Goal: Task Accomplishment & Management: Complete application form

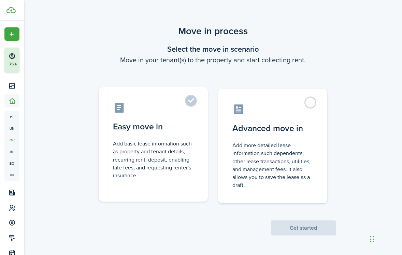
click at [186, 104] on control-radio-card-icon at bounding box center [153, 107] width 81 height 12
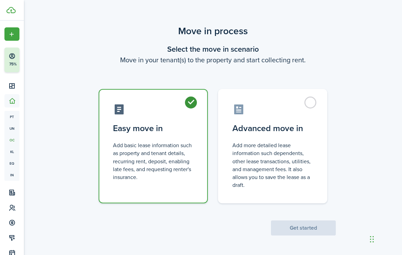
radio input "true"
click at [301, 229] on button "Get started" at bounding box center [303, 227] width 65 height 15
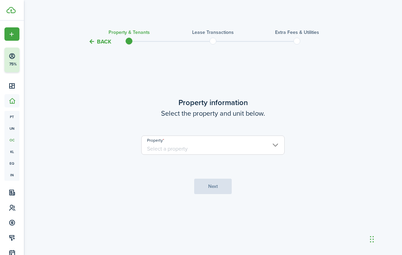
click at [216, 144] on input "Property" at bounding box center [212, 144] width 143 height 19
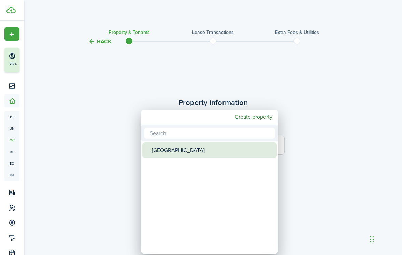
click at [197, 153] on div "[GEOGRAPHIC_DATA]" at bounding box center [212, 150] width 121 height 16
type input "[GEOGRAPHIC_DATA]"
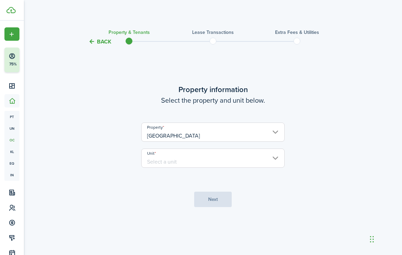
click at [197, 160] on input "Unit" at bounding box center [212, 157] width 143 height 19
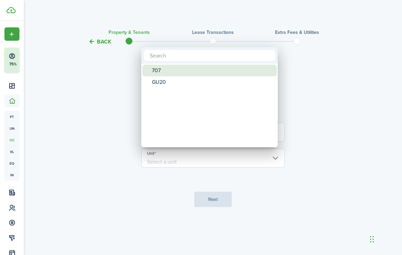
click at [183, 66] on div "707" at bounding box center [212, 71] width 121 height 12
type input "707"
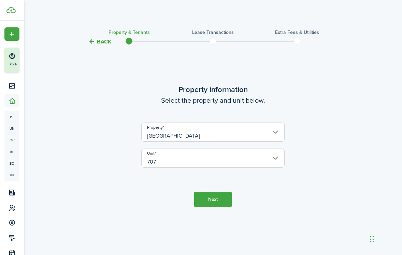
click at [214, 200] on button "Next" at bounding box center [213, 198] width 38 height 15
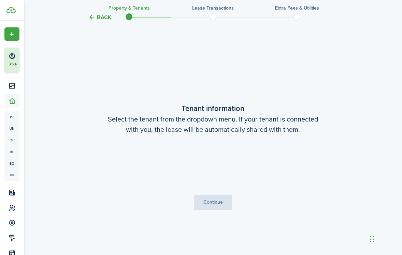
scroll to position [209, 0]
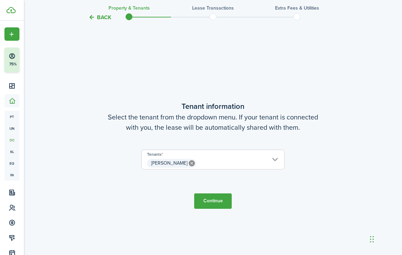
click at [219, 202] on button "Continue" at bounding box center [213, 200] width 38 height 15
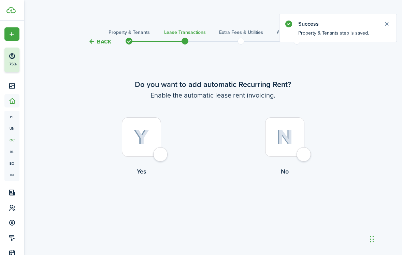
click at [291, 167] on control-radio-card-title "No" at bounding box center [284, 171] width 143 height 9
radio input "true"
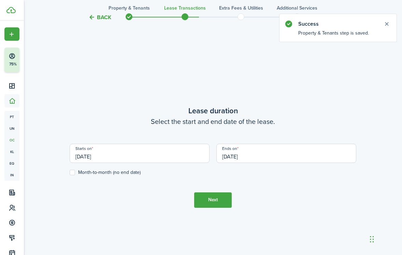
scroll to position [209, 0]
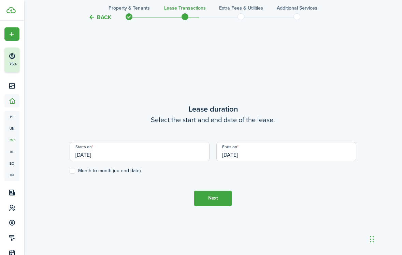
click at [171, 154] on input "[DATE]" at bounding box center [140, 151] width 140 height 19
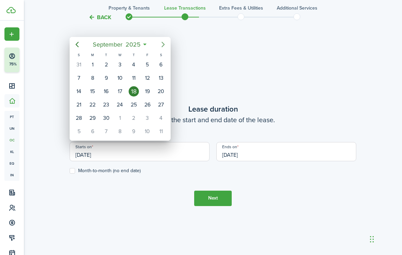
click at [162, 44] on icon "Next page" at bounding box center [163, 44] width 8 height 8
click at [160, 113] on div "1" at bounding box center [161, 118] width 10 height 10
type input "[DATE]"
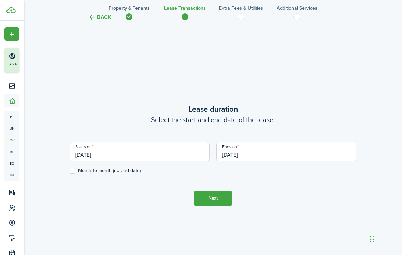
click at [248, 156] on input "[DATE]" at bounding box center [287, 151] width 140 height 19
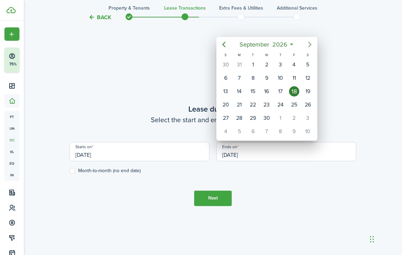
click at [313, 45] on icon "Next page" at bounding box center [310, 44] width 8 height 8
click at [226, 130] on div "1" at bounding box center [226, 131] width 10 height 10
type input "[DATE]"
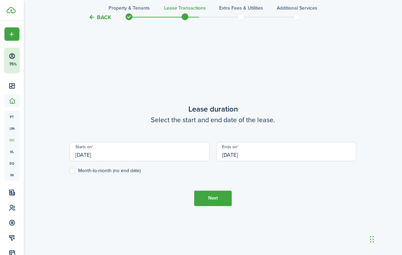
click at [211, 199] on button "Next" at bounding box center [213, 197] width 38 height 15
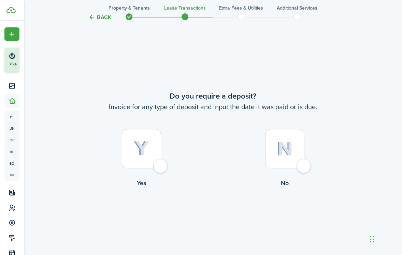
scroll to position [463, 0]
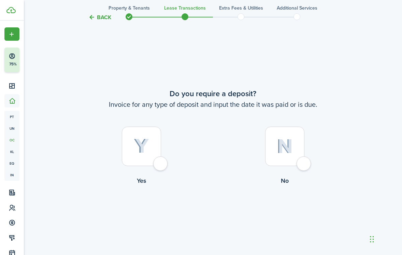
click at [144, 154] on div at bounding box center [141, 145] width 39 height 39
radio input "true"
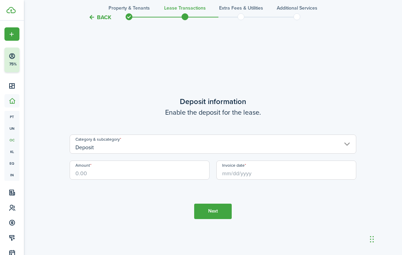
scroll to position [718, 0]
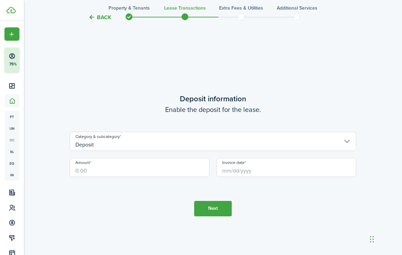
click at [149, 172] on input "Amount" at bounding box center [140, 166] width 140 height 19
click at [278, 164] on input "Invoice date" at bounding box center [287, 166] width 140 height 19
type input "$2,300.00"
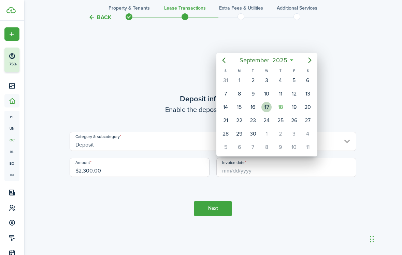
click at [271, 103] on div "17" at bounding box center [267, 106] width 14 height 13
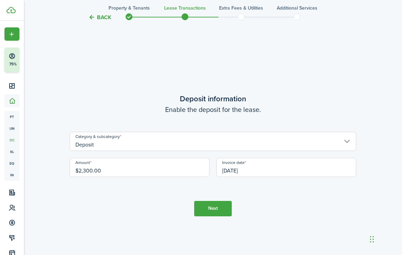
click at [253, 170] on input "[DATE]" at bounding box center [287, 166] width 140 height 19
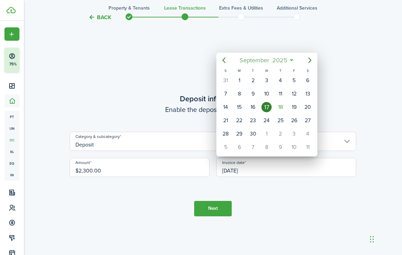
click at [280, 56] on span "2025" at bounding box center [280, 60] width 18 height 12
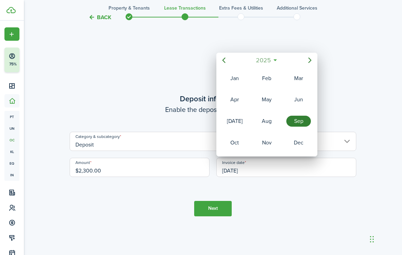
click at [273, 60] on mbsc-button "2025" at bounding box center [264, 60] width 24 height 12
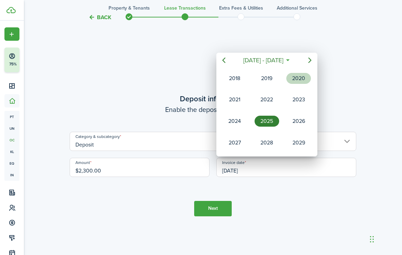
click at [301, 88] on div "2020" at bounding box center [298, 78] width 27 height 20
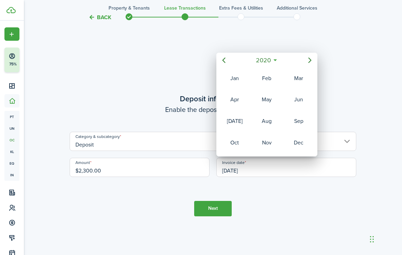
click at [275, 61] on icon at bounding box center [275, 60] width 7 height 7
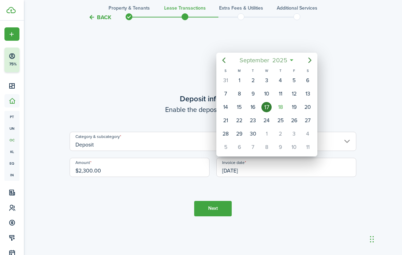
click at [281, 60] on span "2025" at bounding box center [280, 60] width 18 height 12
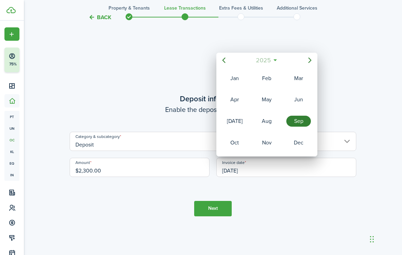
click at [272, 57] on span "2025" at bounding box center [264, 60] width 18 height 12
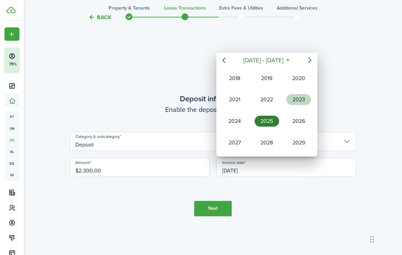
click at [294, 97] on div "2023" at bounding box center [299, 99] width 25 height 11
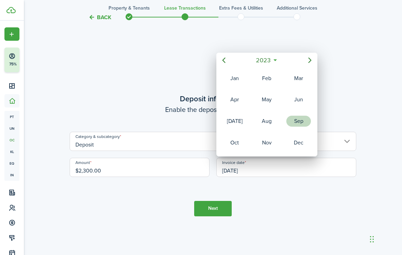
click at [296, 122] on div "Sep" at bounding box center [299, 120] width 25 height 11
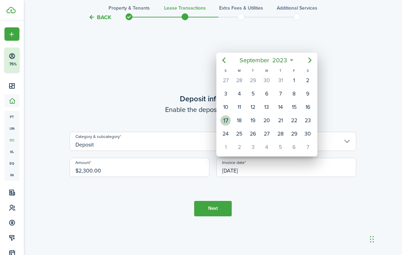
click at [228, 119] on div "17" at bounding box center [226, 120] width 10 height 10
type input "[DATE]"
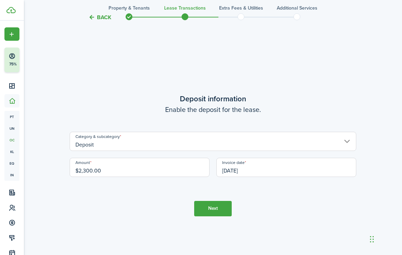
click at [214, 204] on button "Next" at bounding box center [213, 208] width 38 height 15
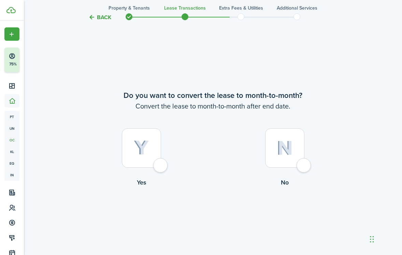
scroll to position [972, 0]
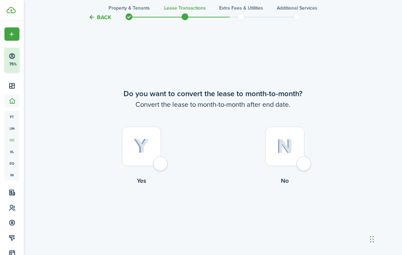
click at [284, 159] on div at bounding box center [284, 145] width 39 height 39
radio input "true"
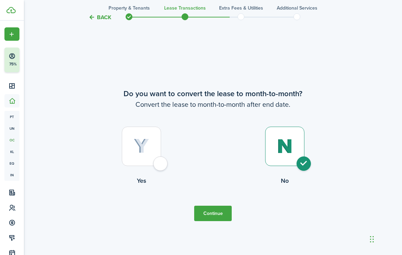
click at [215, 212] on button "Continue" at bounding box center [213, 212] width 38 height 15
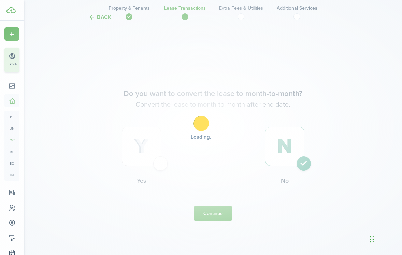
scroll to position [0, 0]
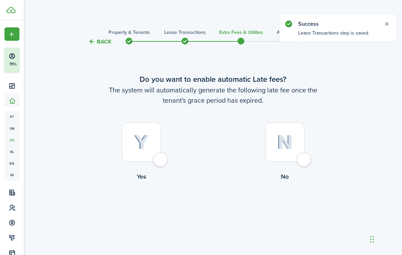
click at [292, 167] on label "No" at bounding box center [284, 153] width 143 height 62
radio input "true"
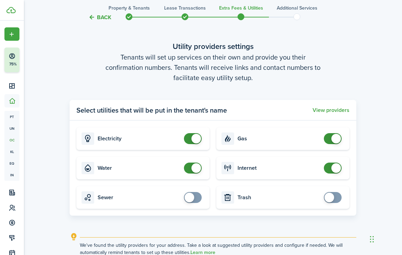
scroll to position [275, 0]
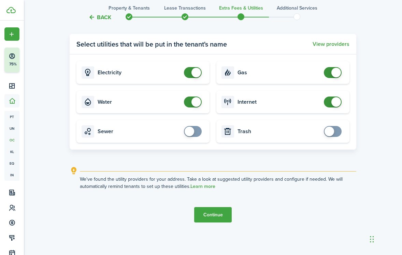
click at [212, 210] on button "Continue" at bounding box center [213, 214] width 38 height 15
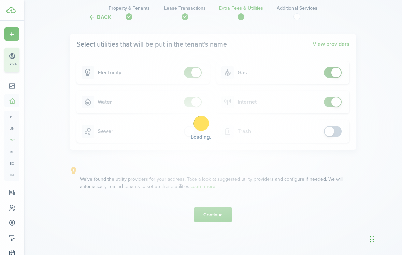
scroll to position [0, 0]
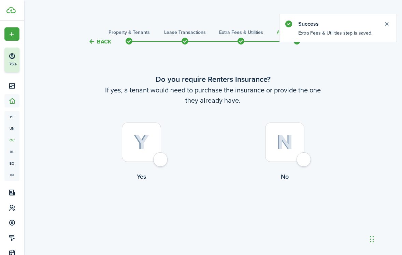
click at [289, 154] on div at bounding box center [284, 141] width 39 height 39
radio input "true"
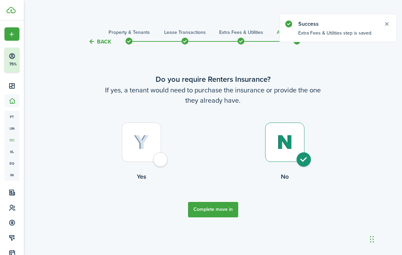
click at [215, 204] on button "Complete move in" at bounding box center [213, 209] width 50 height 15
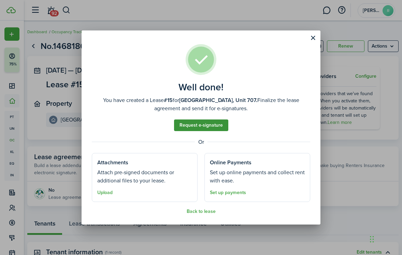
click at [211, 124] on link "Request e-signature" at bounding box center [201, 125] width 54 height 12
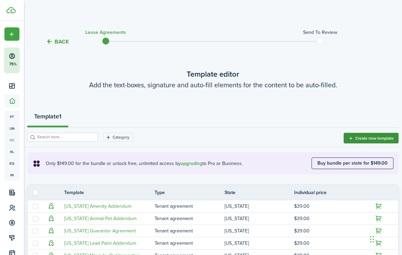
click at [375, 137] on button "Create new template" at bounding box center [371, 138] width 55 height 11
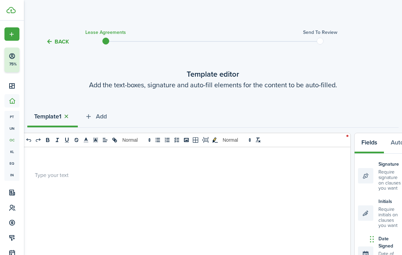
click at [69, 117] on button "button" at bounding box center [66, 116] width 10 height 8
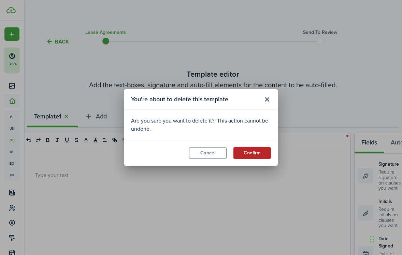
click at [248, 155] on button "Confirm" at bounding box center [253, 153] width 38 height 12
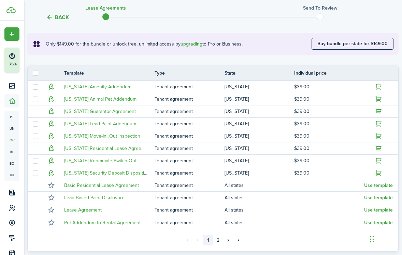
scroll to position [151, 0]
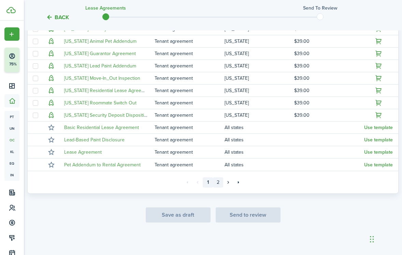
click at [216, 180] on link "2" at bounding box center [218, 182] width 10 height 10
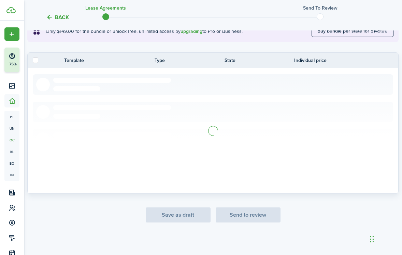
scroll to position [65, 0]
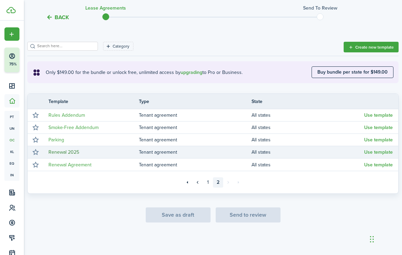
click at [63, 153] on link "Renewal 2025" at bounding box center [64, 151] width 31 height 7
